Goal: Task Accomplishment & Management: Use online tool/utility

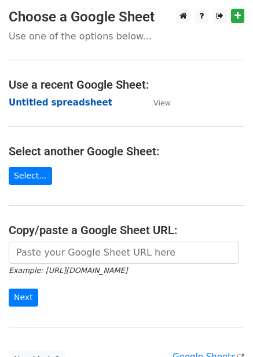
click at [72, 104] on strong "Untitled spreadsheet" at bounding box center [61, 102] width 104 height 10
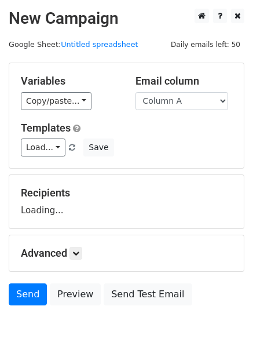
click at [162, 144] on div "Load... No templates saved Save" at bounding box center [126, 148] width 229 height 18
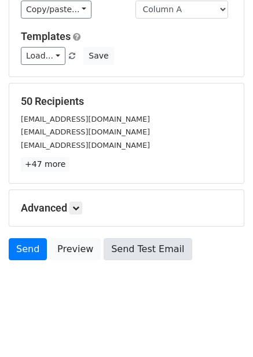
scroll to position [93, 0]
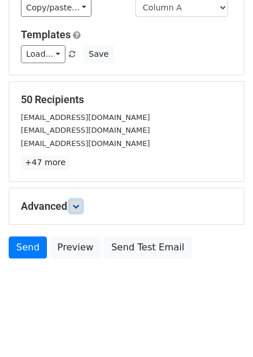
click at [79, 207] on icon at bounding box center [75, 206] width 7 height 7
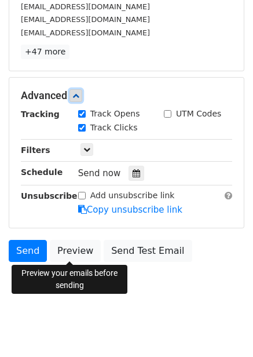
scroll to position [207, 0]
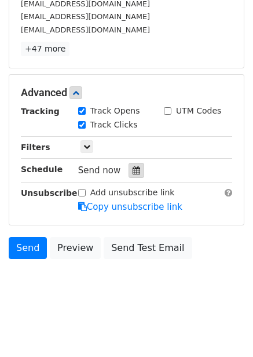
click at [133, 167] on icon at bounding box center [137, 170] width 8 height 8
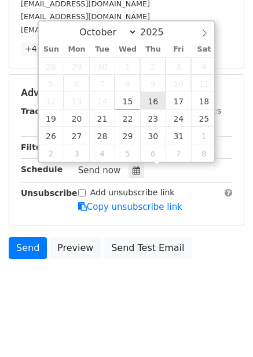
type input "2025-10-16 12:00"
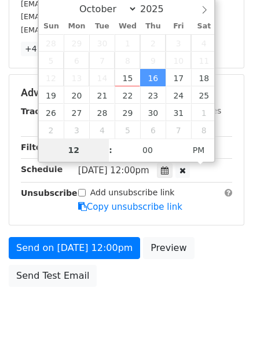
type input "1"
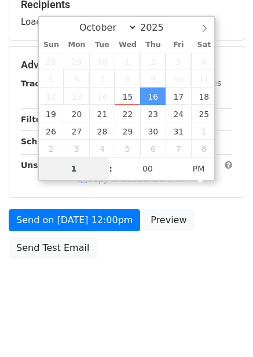
scroll to position [207, 0]
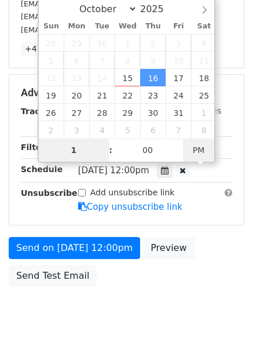
type input "2025-10-16 01:00"
type input "01"
click at [196, 150] on span "PM" at bounding box center [199, 150] width 32 height 23
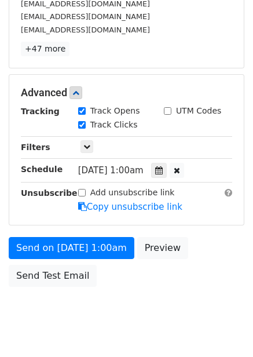
click at [200, 257] on div "Send on Oct 16 at 1:00am Preview Send Test Email" at bounding box center [126, 265] width 253 height 56
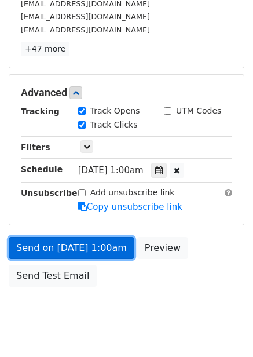
click at [104, 249] on link "Send on Oct 16 at 1:00am" at bounding box center [72, 248] width 126 height 22
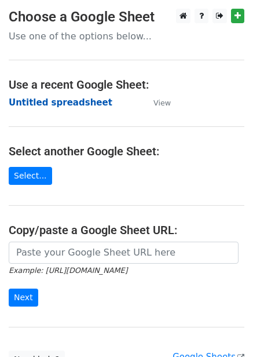
click at [86, 97] on strong "Untitled spreadsheet" at bounding box center [61, 102] width 104 height 10
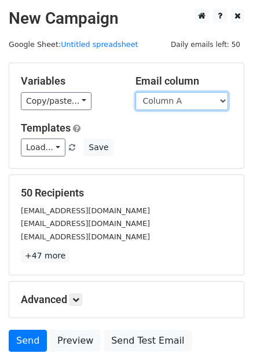
click at [187, 102] on select "Column A Column B Column C Column D Column E Column F" at bounding box center [182, 101] width 93 height 18
select select "Column B"
click at [136, 92] on select "Column A Column B Column C Column D Column E Column F" at bounding box center [182, 101] width 93 height 18
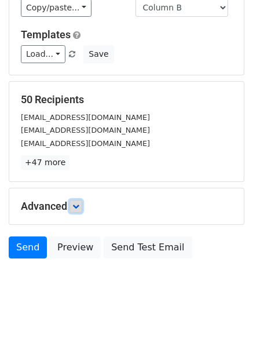
click at [79, 205] on icon at bounding box center [75, 206] width 7 height 7
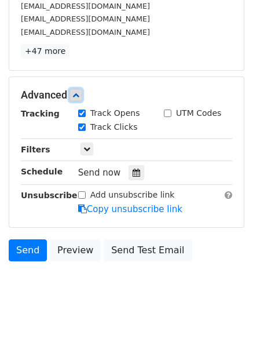
scroll to position [207, 0]
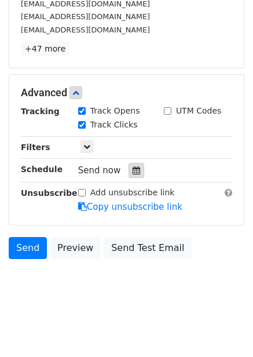
click at [136, 170] on div at bounding box center [137, 170] width 16 height 15
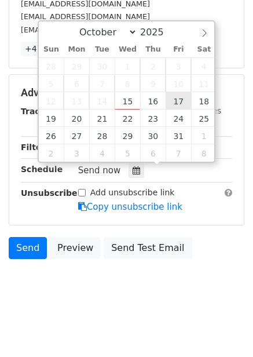
type input "2025-10-17 12:00"
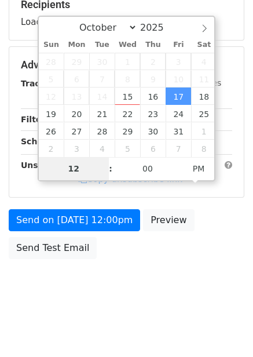
type input "2"
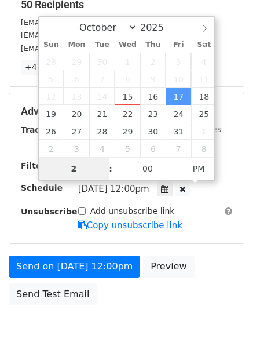
scroll to position [207, 0]
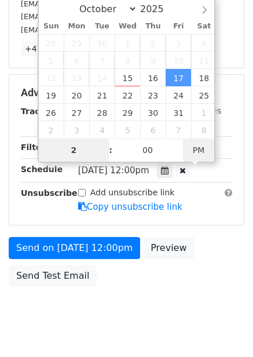
type input "2025-10-17 02:00"
type input "02"
click at [198, 150] on span "PM" at bounding box center [199, 150] width 32 height 23
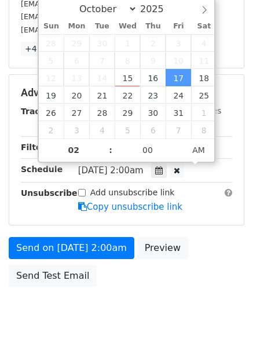
click at [203, 238] on div "Send on Oct 17 at 2:00am Preview Send Test Email" at bounding box center [126, 265] width 253 height 56
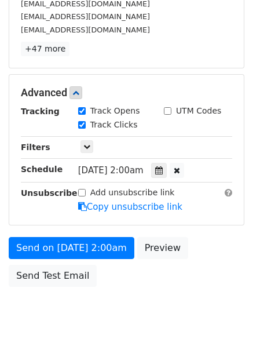
scroll to position [188, 0]
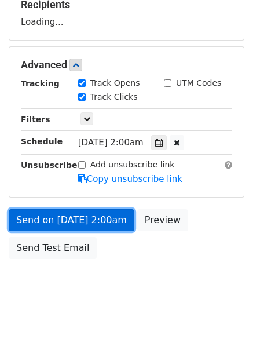
click at [107, 217] on link "Send on Oct 17 at 2:00am" at bounding box center [72, 220] width 126 height 22
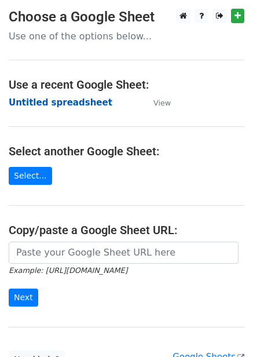
click at [79, 97] on strong "Untitled spreadsheet" at bounding box center [61, 102] width 104 height 10
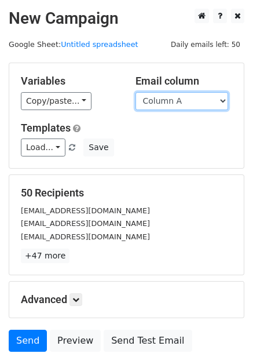
drag, startPoint x: 198, startPoint y: 99, endPoint x: 198, endPoint y: 106, distance: 7.5
click at [198, 99] on select "Column A Column B Column C Column D Column E Column F" at bounding box center [182, 101] width 93 height 18
select select "Column C"
click at [136, 92] on select "Column A Column B Column C Column D Column E Column F" at bounding box center [182, 101] width 93 height 18
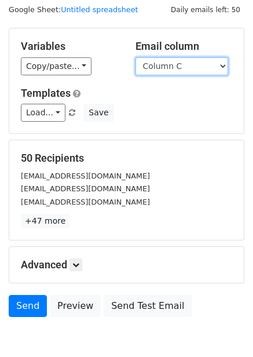
scroll to position [35, 0]
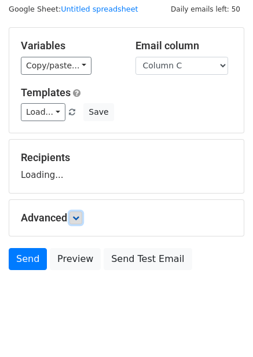
click at [79, 216] on icon at bounding box center [75, 218] width 7 height 7
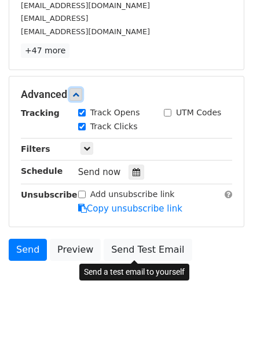
scroll to position [206, 0]
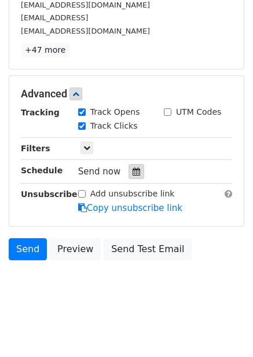
click at [129, 173] on div at bounding box center [137, 171] width 16 height 15
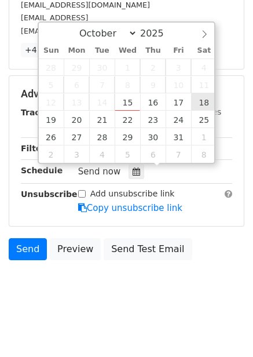
type input "2025-10-18 12:00"
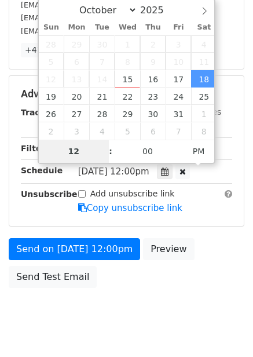
scroll to position [188, 0]
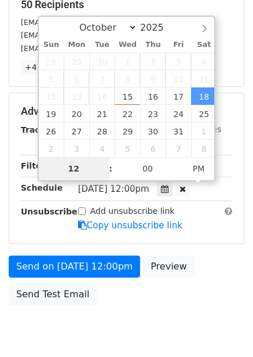
type input "3"
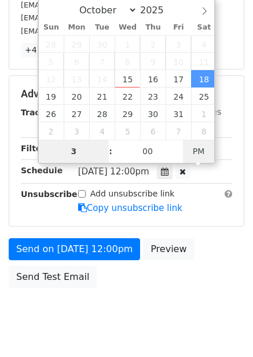
type input "2025-10-18 03:00"
type input "03"
click at [199, 157] on span "PM" at bounding box center [199, 151] width 32 height 23
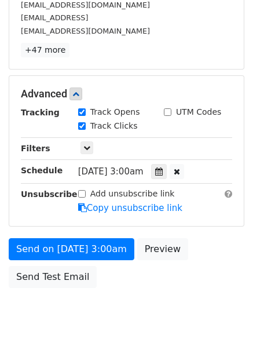
click at [197, 248] on div "Send on Oct 18 at 3:00am Preview Send Test Email" at bounding box center [126, 266] width 253 height 56
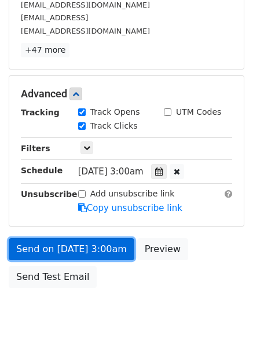
click at [107, 241] on link "Send on Oct 18 at 3:00am" at bounding box center [72, 249] width 126 height 22
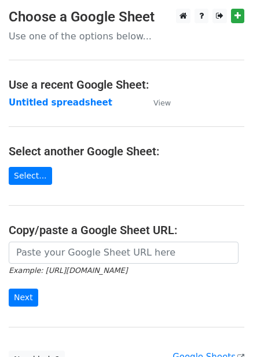
click at [72, 103] on strong "Untitled spreadsheet" at bounding box center [61, 102] width 104 height 10
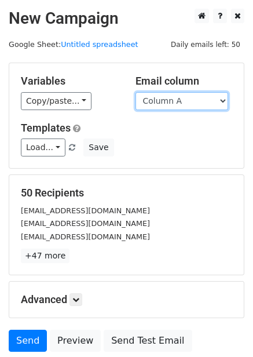
click at [181, 103] on select "Column A Column B Column C Column D Column E Column F" at bounding box center [182, 101] width 93 height 18
select select "Column D"
click at [136, 92] on select "Column A Column B Column C Column D Column E Column F" at bounding box center [182, 101] width 93 height 18
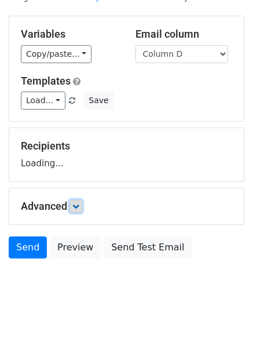
click at [79, 204] on icon at bounding box center [75, 206] width 7 height 7
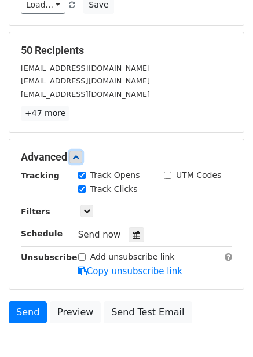
scroll to position [149, 0]
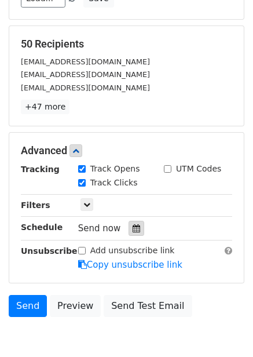
click at [133, 229] on icon at bounding box center [137, 228] width 8 height 8
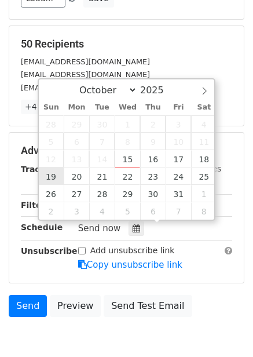
type input "2025-10-19 12:00"
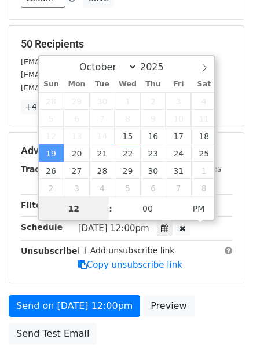
scroll to position [1, 0]
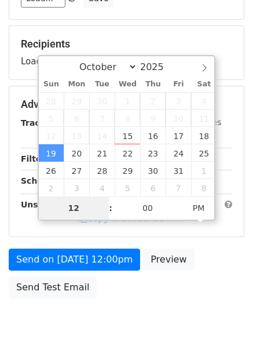
type input "4"
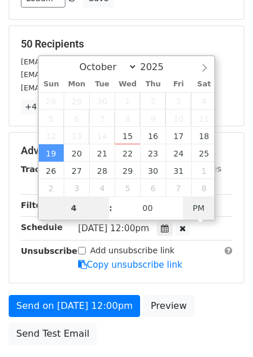
type input "2025-10-19 04:00"
type input "04"
click at [201, 215] on span "PM" at bounding box center [199, 208] width 32 height 23
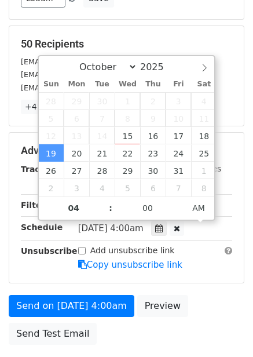
click at [198, 281] on div "Advanced Tracking Track Opens UTM Codes Track Clicks Filters Only include sprea…" at bounding box center [126, 208] width 235 height 150
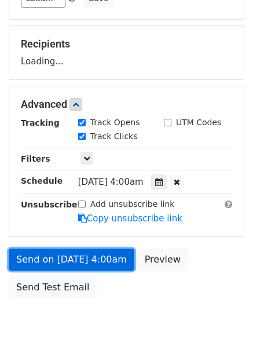
click at [110, 254] on link "Send on Oct 19 at 4:00am" at bounding box center [72, 260] width 126 height 22
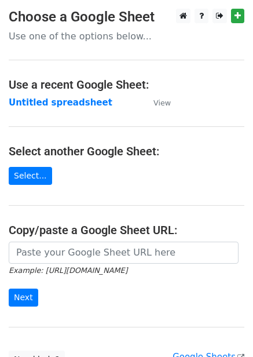
click at [74, 109] on td "Untitled spreadsheet" at bounding box center [75, 102] width 133 height 13
click at [76, 106] on strong "Untitled spreadsheet" at bounding box center [61, 102] width 104 height 10
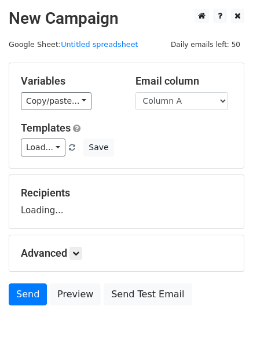
click at [182, 96] on select "Column A Column B Column C Column D Column E Column F" at bounding box center [182, 101] width 93 height 18
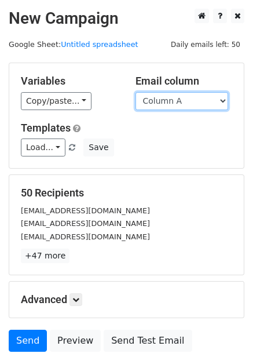
click at [181, 104] on select "Column A Column B Column C Column D Column E Column F" at bounding box center [182, 101] width 93 height 18
select select "Column E"
click at [136, 92] on select "Column A Column B Column C Column D Column E Column F" at bounding box center [182, 101] width 93 height 18
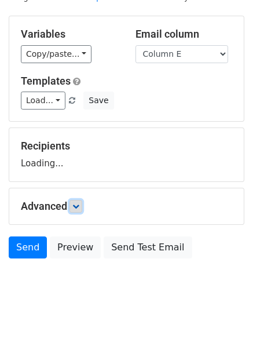
click at [82, 211] on link at bounding box center [76, 206] width 13 height 13
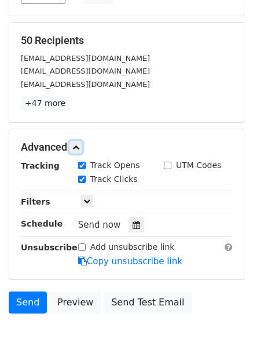
scroll to position [155, 0]
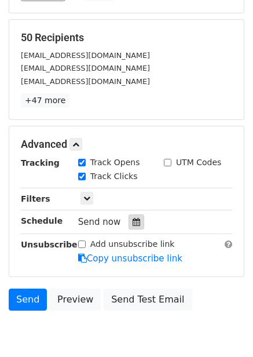
click at [133, 222] on icon at bounding box center [137, 222] width 8 height 8
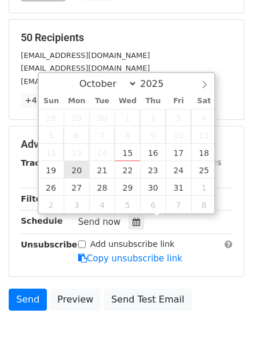
type input "2025-10-20 12:00"
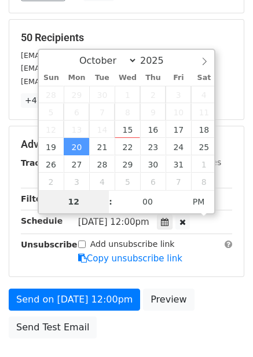
type input "5"
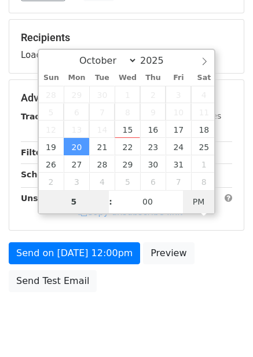
type input "2025-10-20 05:00"
type input "05"
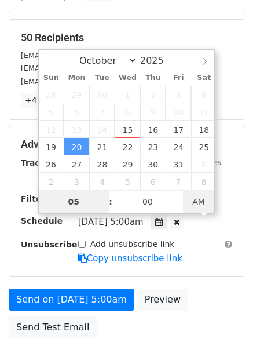
click at [206, 195] on span "AM" at bounding box center [199, 201] width 32 height 23
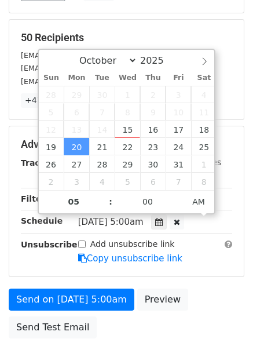
click at [208, 281] on form "Variables Copy/paste... {{Column A}} {{Column B}} {{Column C}} {{Column D}} {{C…" at bounding box center [127, 125] width 236 height 437
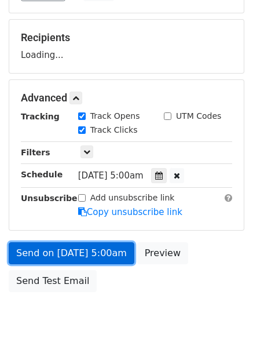
click at [102, 249] on link "Send on Oct 20 at 5:00am" at bounding box center [72, 253] width 126 height 22
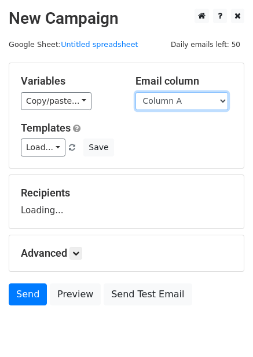
drag, startPoint x: 0, startPoint y: 0, endPoint x: 188, endPoint y: 103, distance: 214.1
click at [188, 103] on select "Column A Column B Column C Column D Column E Column F" at bounding box center [182, 101] width 93 height 18
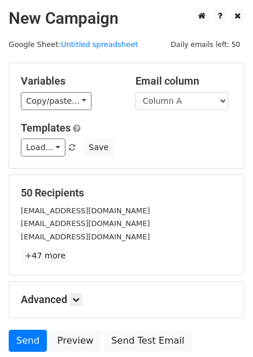
click at [175, 195] on h5 "50 Recipients" at bounding box center [127, 193] width 212 height 13
drag, startPoint x: 184, startPoint y: 93, endPoint x: 186, endPoint y: 110, distance: 16.3
click at [184, 93] on select "Column A Column B Column C Column D Column E Column F" at bounding box center [182, 101] width 93 height 18
select select "Column F"
click at [136, 92] on select "Column A Column B Column C Column D Column E Column F" at bounding box center [182, 101] width 93 height 18
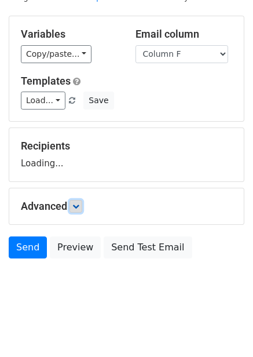
click at [82, 209] on link at bounding box center [76, 206] width 13 height 13
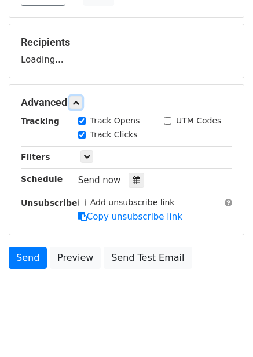
scroll to position [158, 0]
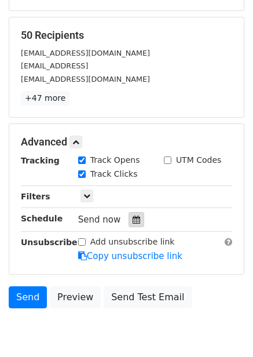
click at [133, 222] on icon at bounding box center [137, 220] width 8 height 8
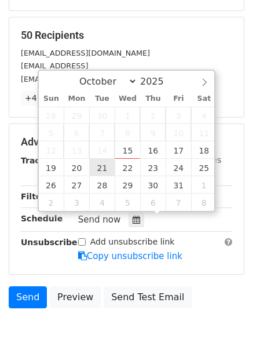
type input "[DATE] 12:00"
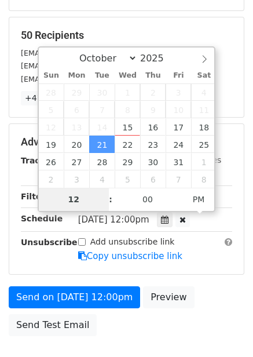
type input "6"
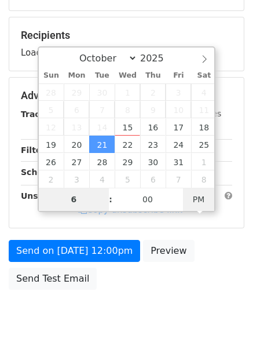
type input "[DATE] 06:00"
type input "06"
click at [201, 198] on span "PM" at bounding box center [199, 199] width 32 height 23
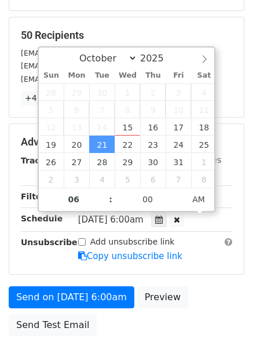
click at [195, 287] on div "Send on [DATE] 6:00am Preview Send Test Email" at bounding box center [126, 314] width 253 height 56
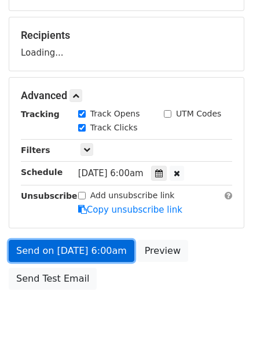
click at [112, 244] on link "Send on [DATE] 6:00am" at bounding box center [72, 251] width 126 height 22
